Goal: Information Seeking & Learning: Learn about a topic

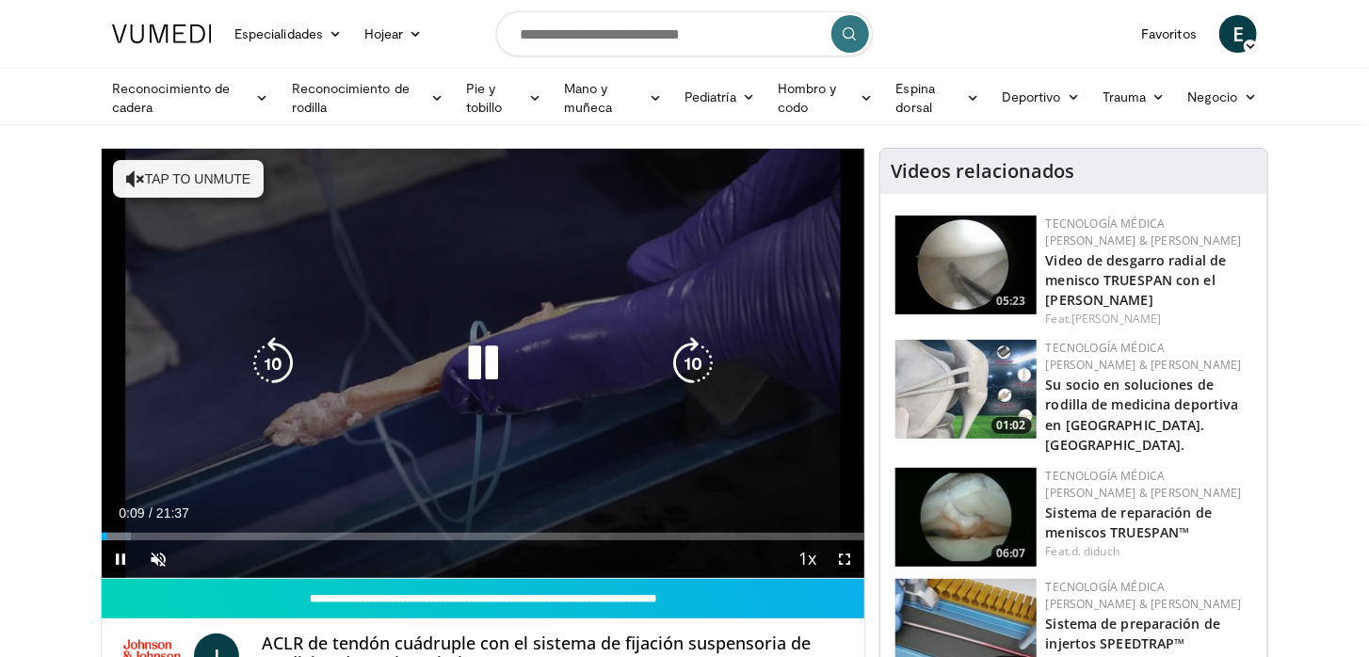
click at [137, 175] on icon "Reproductor de video" at bounding box center [135, 179] width 19 height 19
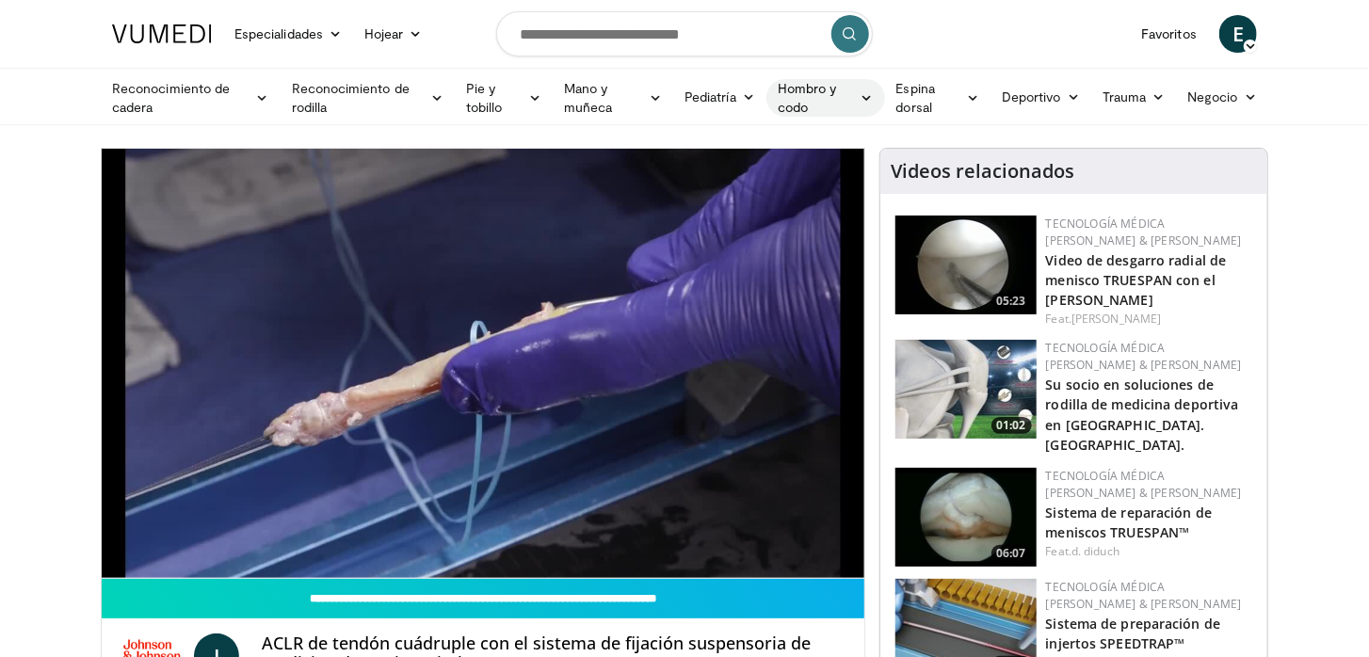
click at [864, 95] on icon at bounding box center [867, 97] width 13 height 13
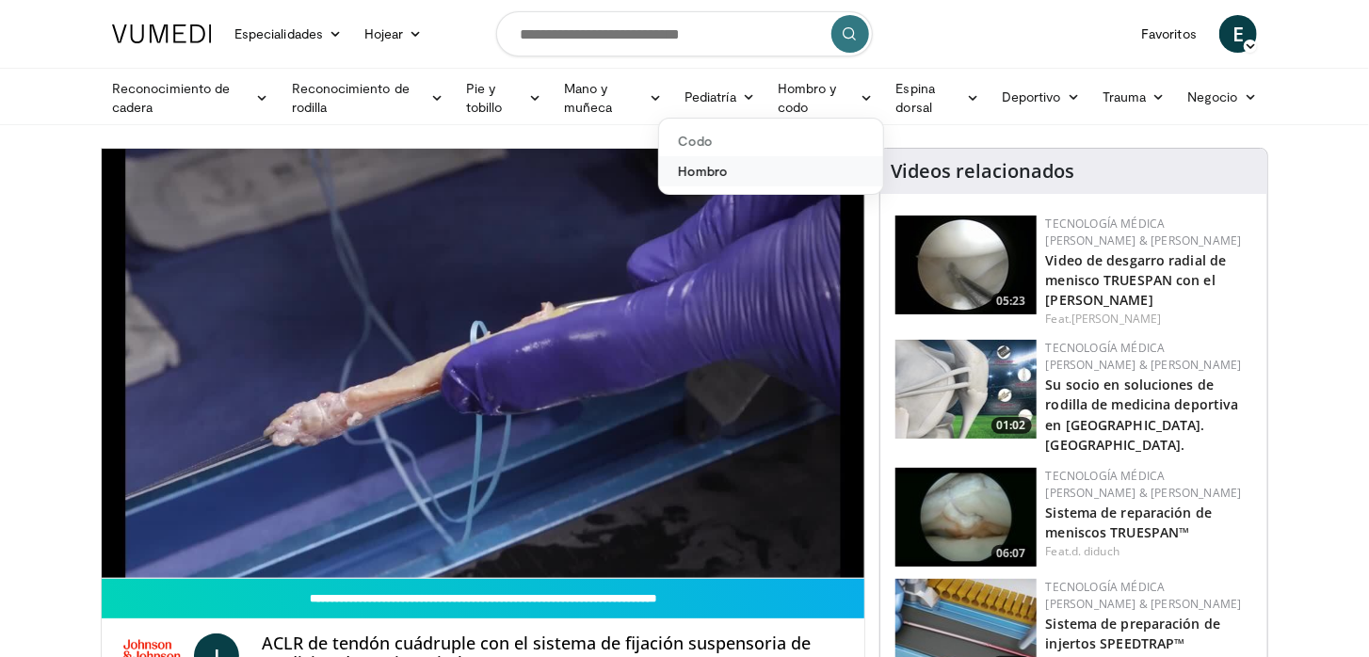
click at [723, 174] on link "Hombro" at bounding box center [771, 171] width 224 height 30
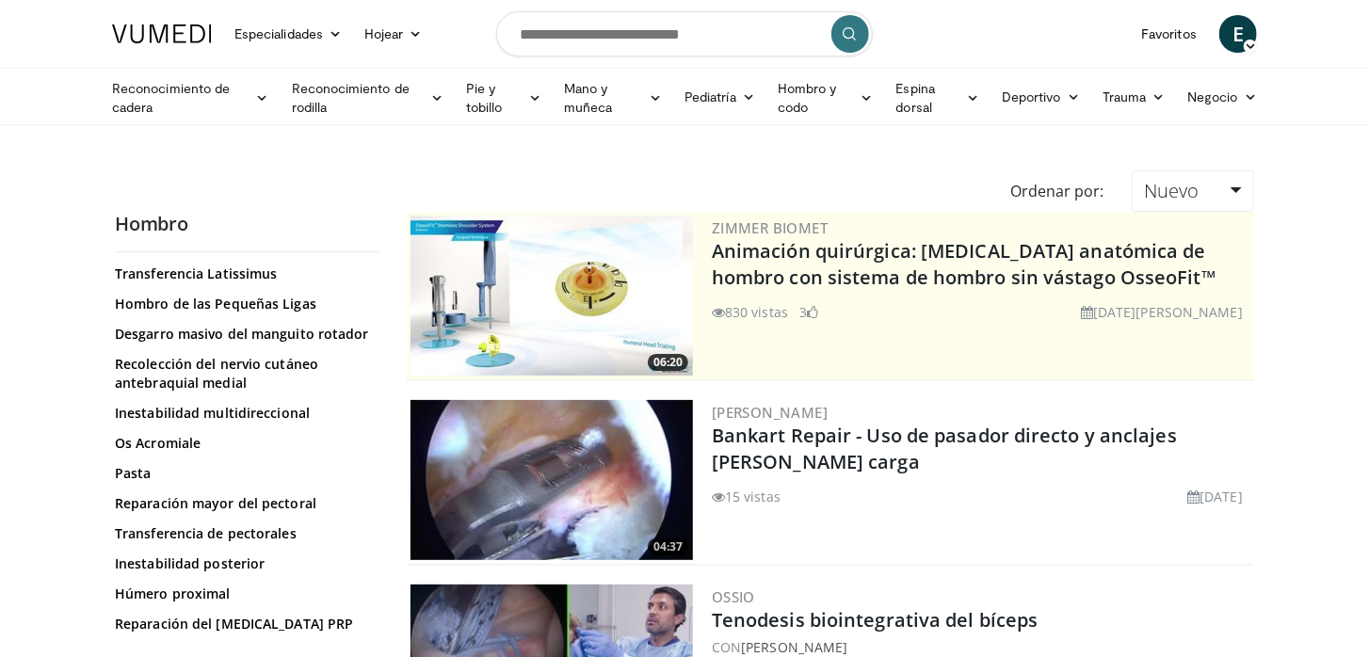
scroll to position [1318, 0]
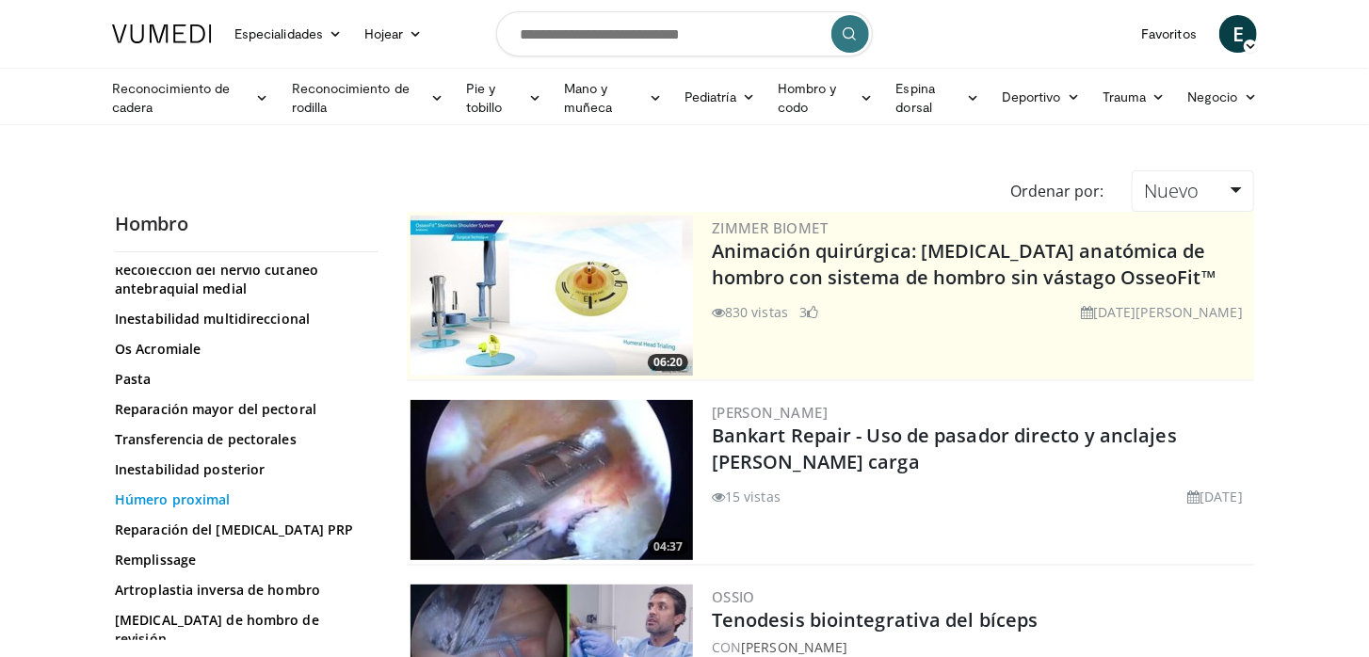
click at [195, 496] on link "Húmero proximal" at bounding box center [242, 500] width 254 height 19
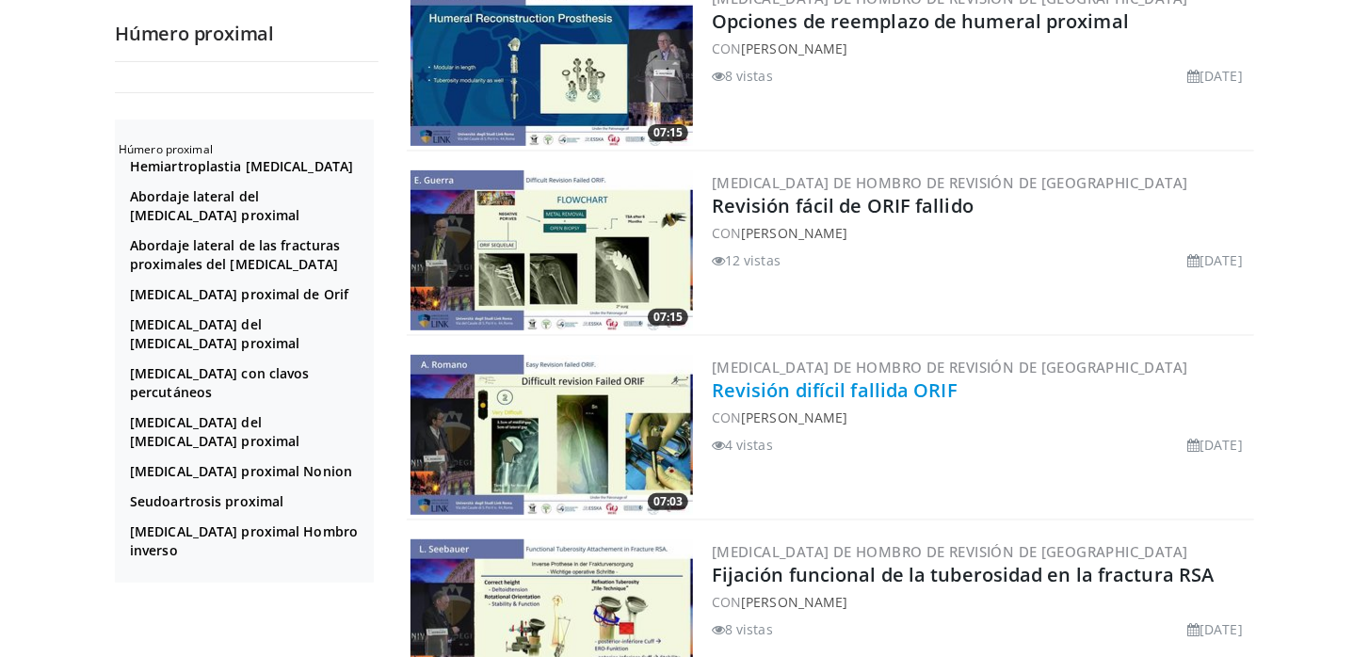
scroll to position [283, 0]
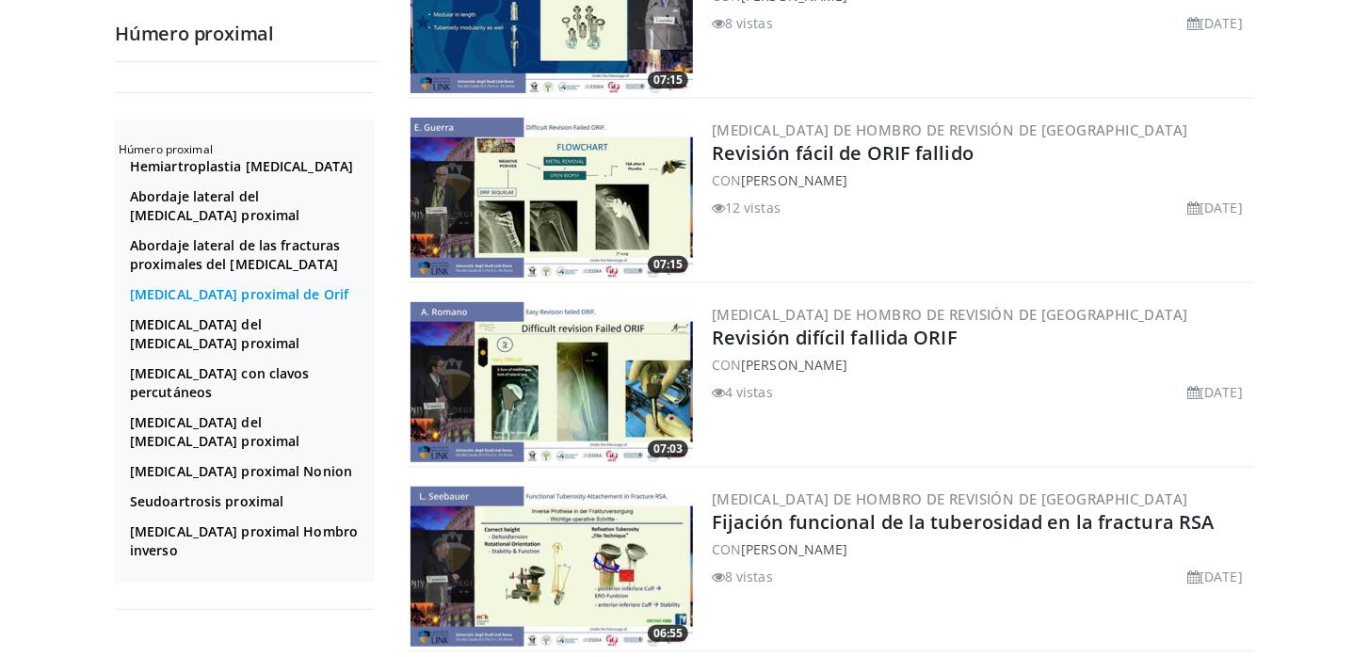
click at [222, 304] on link "[MEDICAL_DATA] proximal de Orif" at bounding box center [249, 294] width 239 height 19
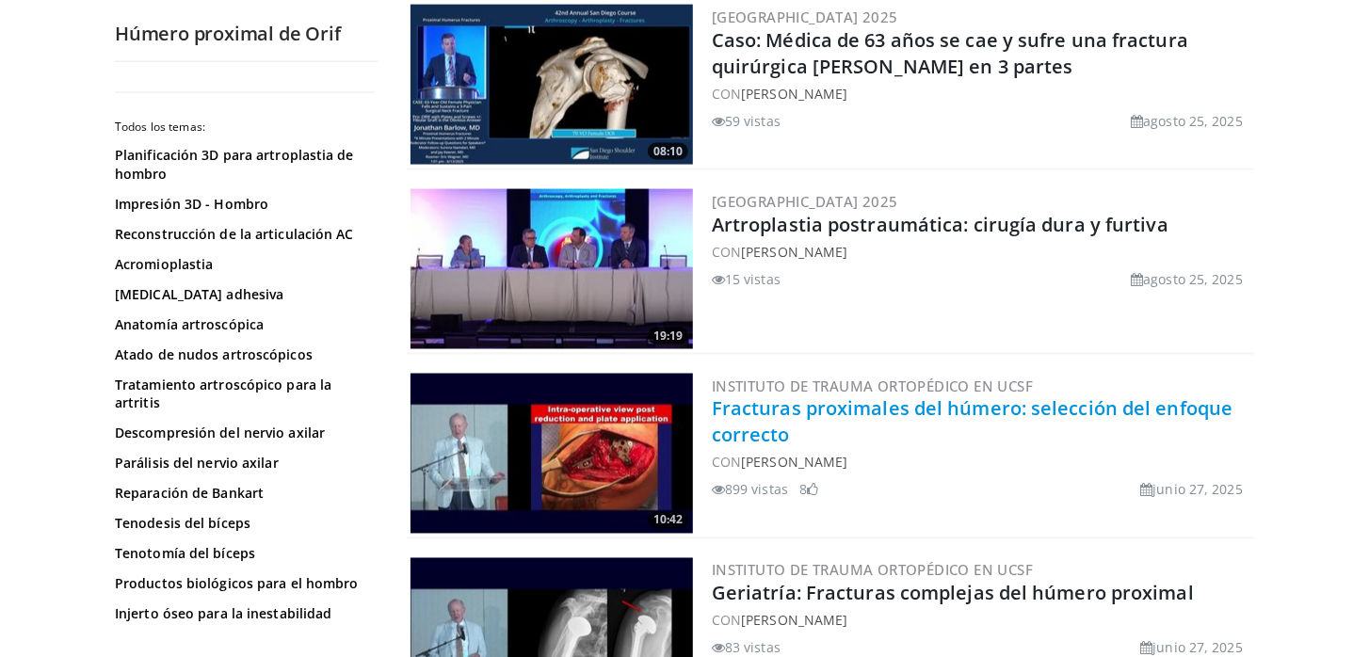
scroll to position [1413, 0]
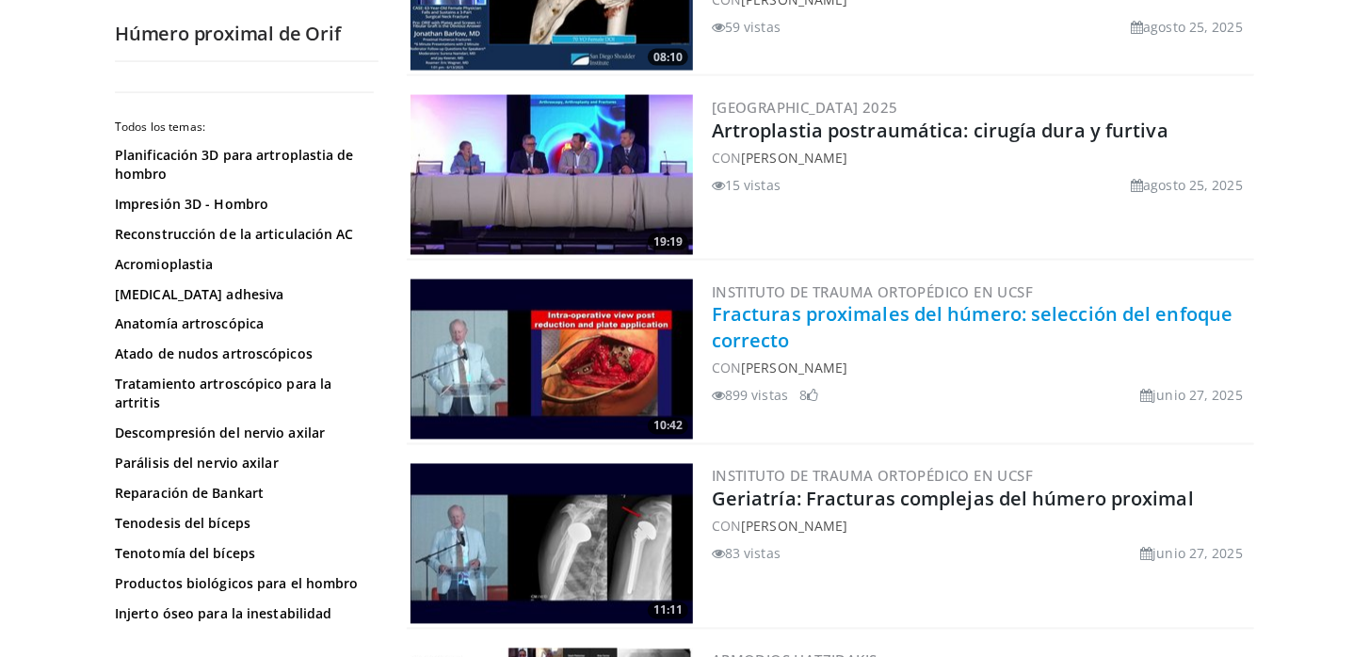
click at [751, 313] on link "Fracturas proximales del húmero: selección del enfoque correcto" at bounding box center [972, 328] width 521 height 52
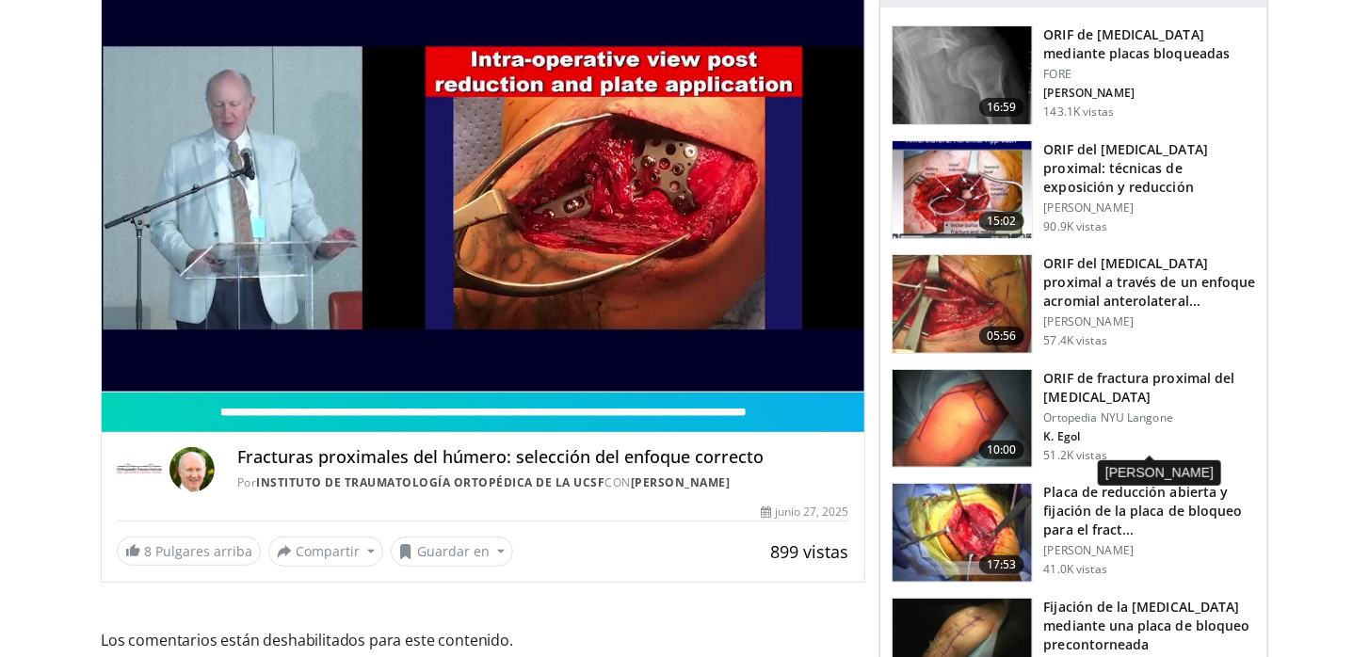
scroll to position [188, 0]
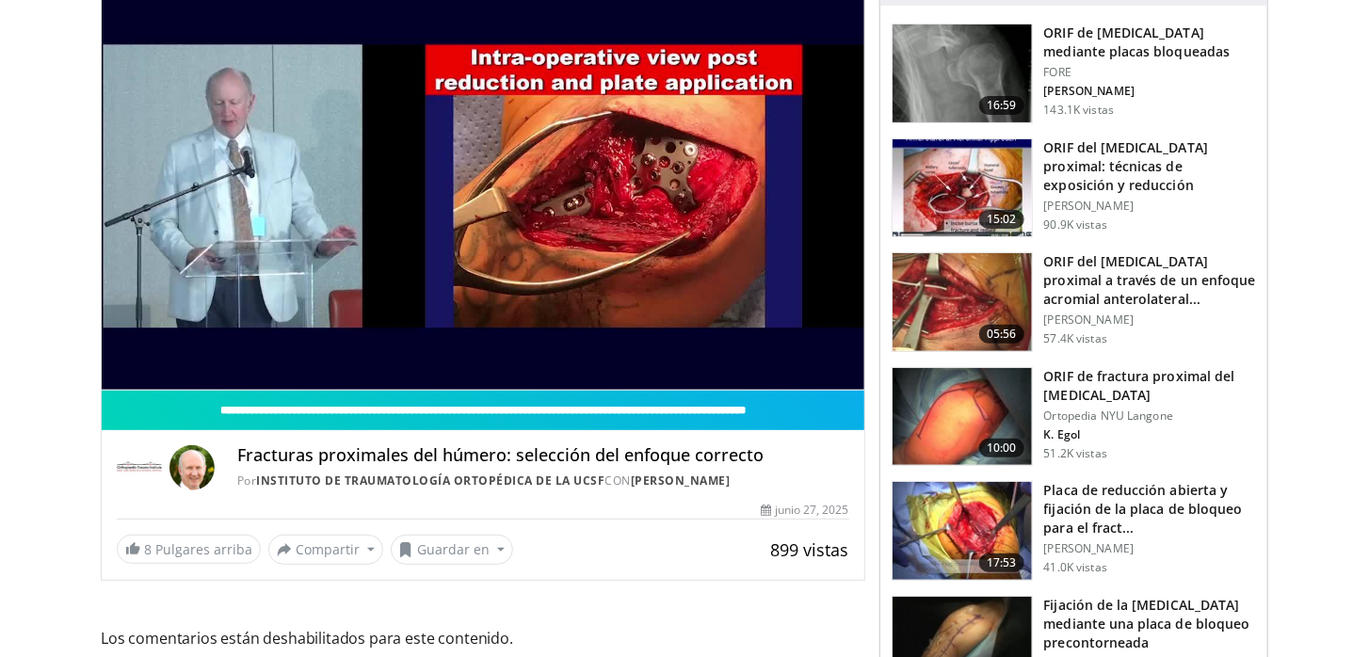
click at [1080, 179] on h3 "ORIF del [MEDICAL_DATA] proximal: técnicas de exposición y reducción" at bounding box center [1150, 166] width 212 height 57
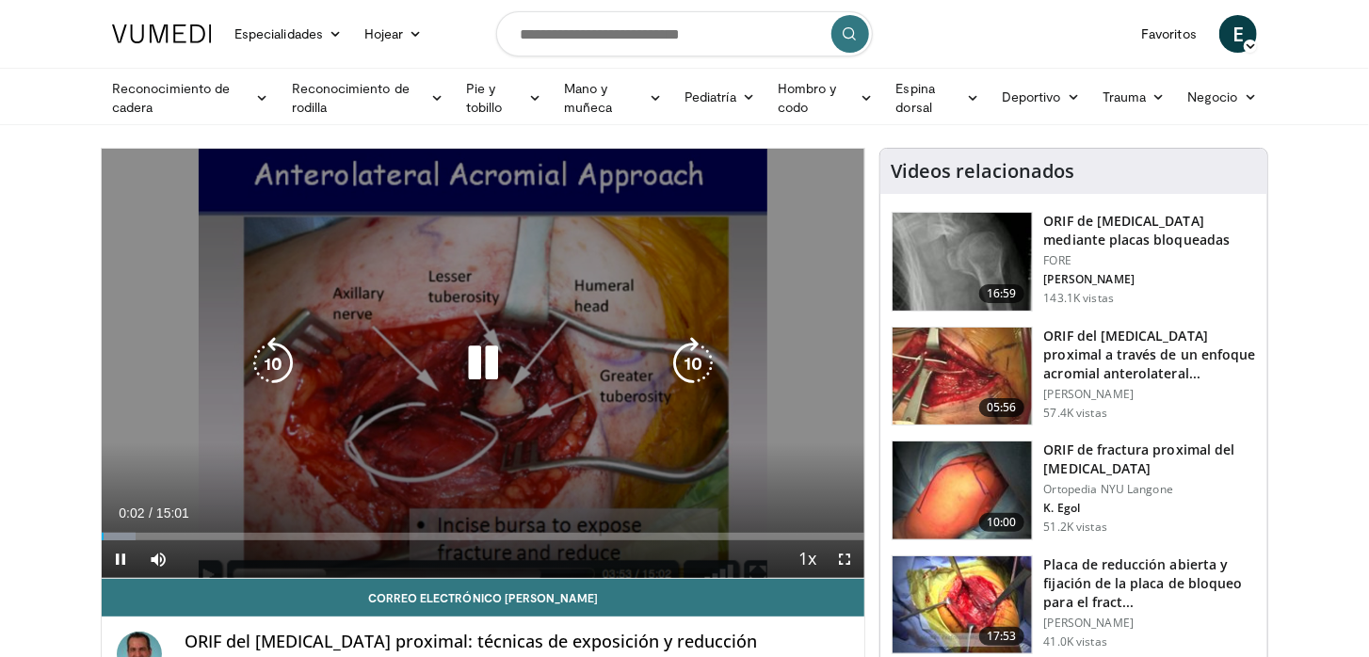
scroll to position [94, 0]
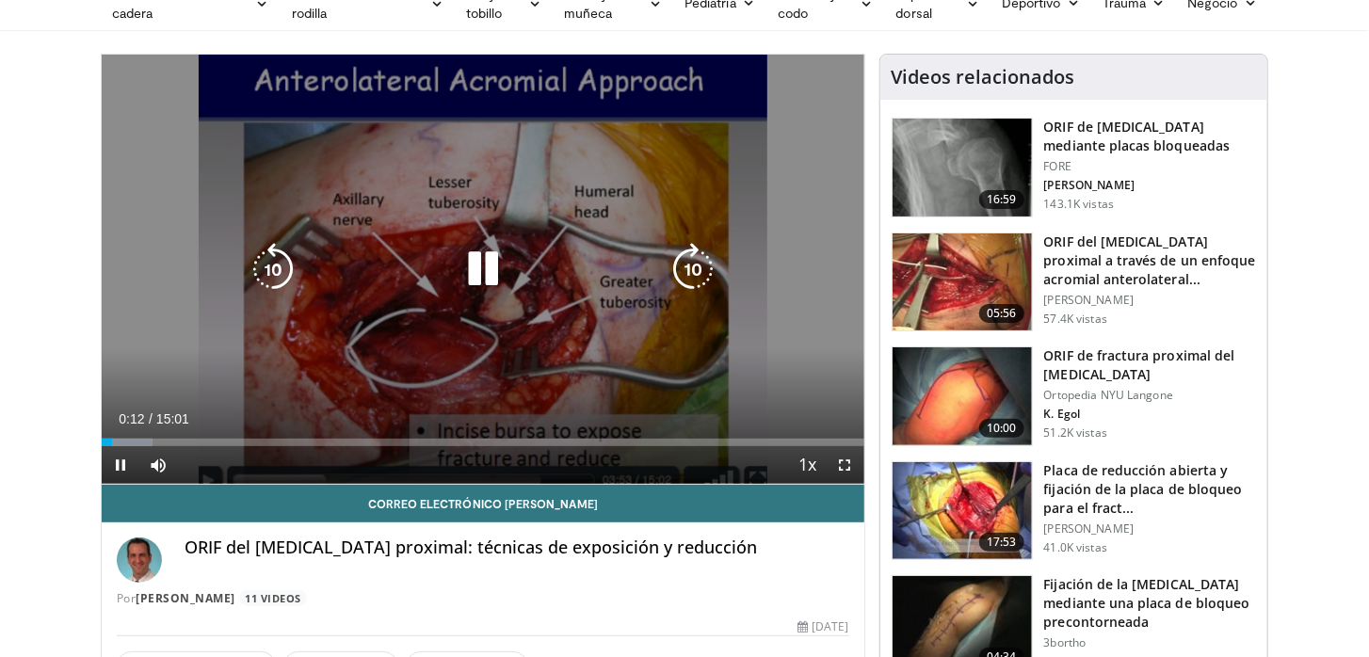
click at [479, 267] on icon "Reproductor de video" at bounding box center [483, 269] width 53 height 53
